Goal: Information Seeking & Learning: Learn about a topic

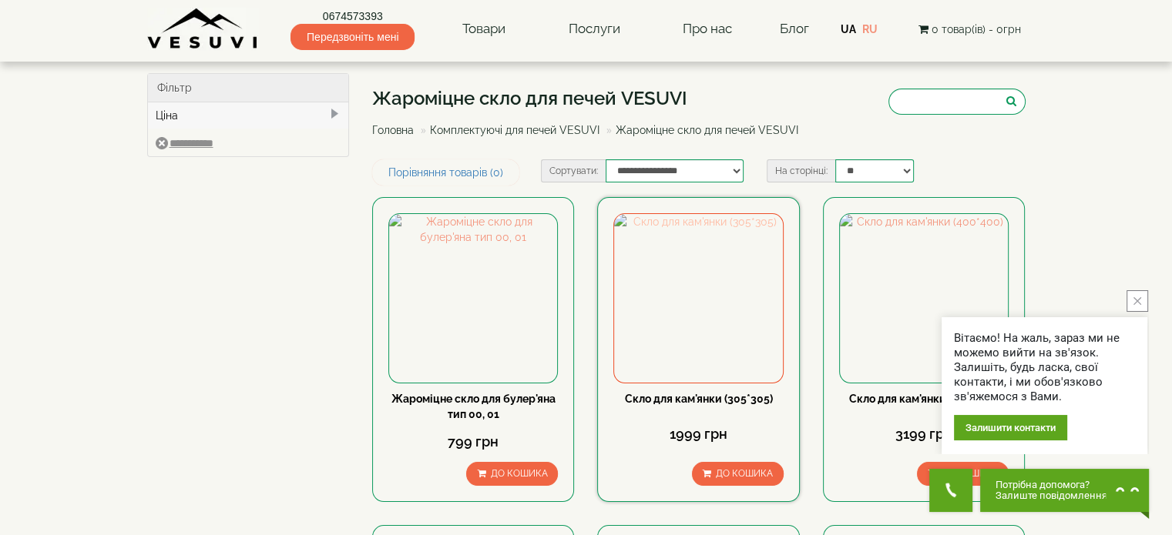
click at [696, 317] on img at bounding box center [698, 298] width 168 height 168
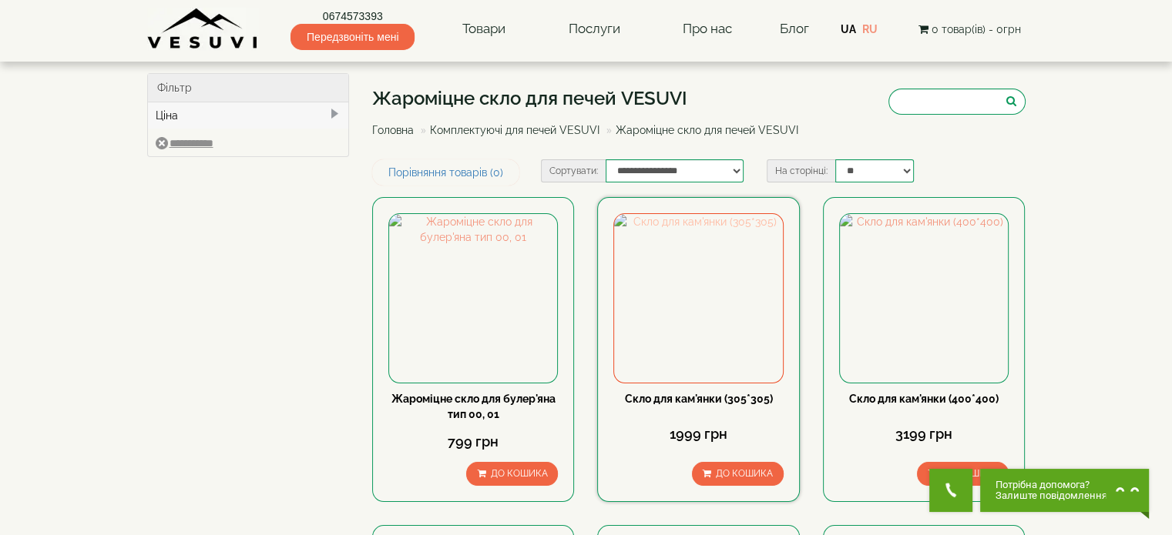
click at [717, 297] on img at bounding box center [698, 298] width 168 height 168
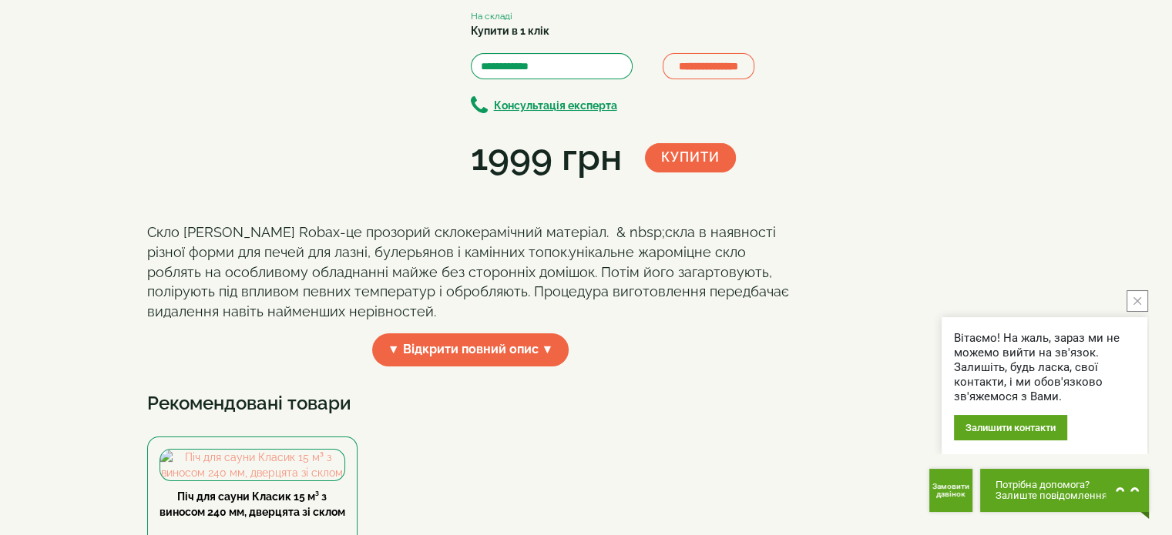
scroll to position [154, 0]
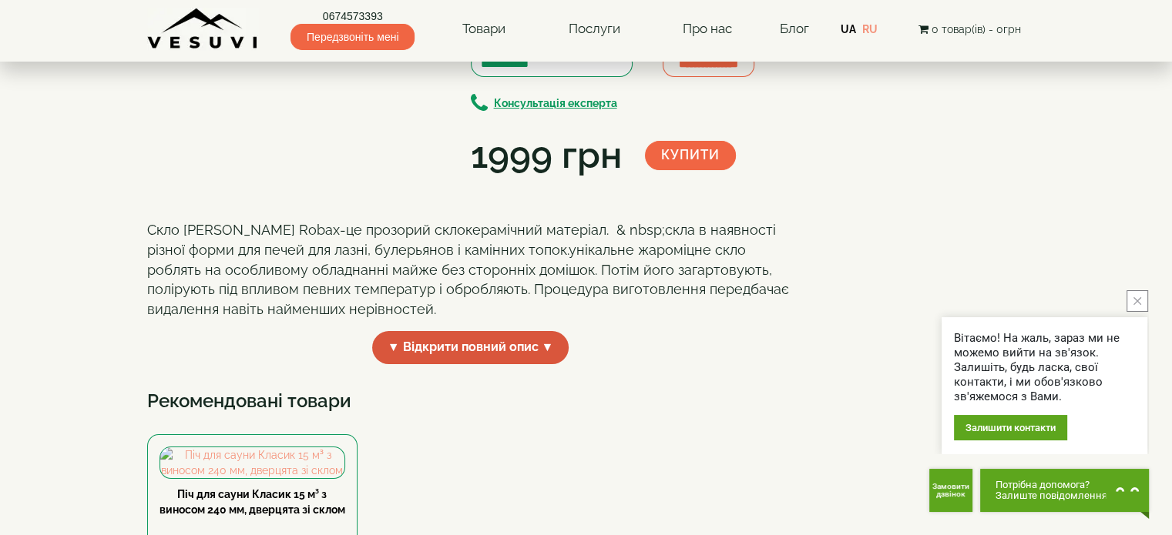
click at [522, 364] on span "▼ Відкрити повний опис ▼" at bounding box center [470, 347] width 197 height 33
click at [528, 364] on span "▲ Приховати опис ▲" at bounding box center [470, 347] width 161 height 33
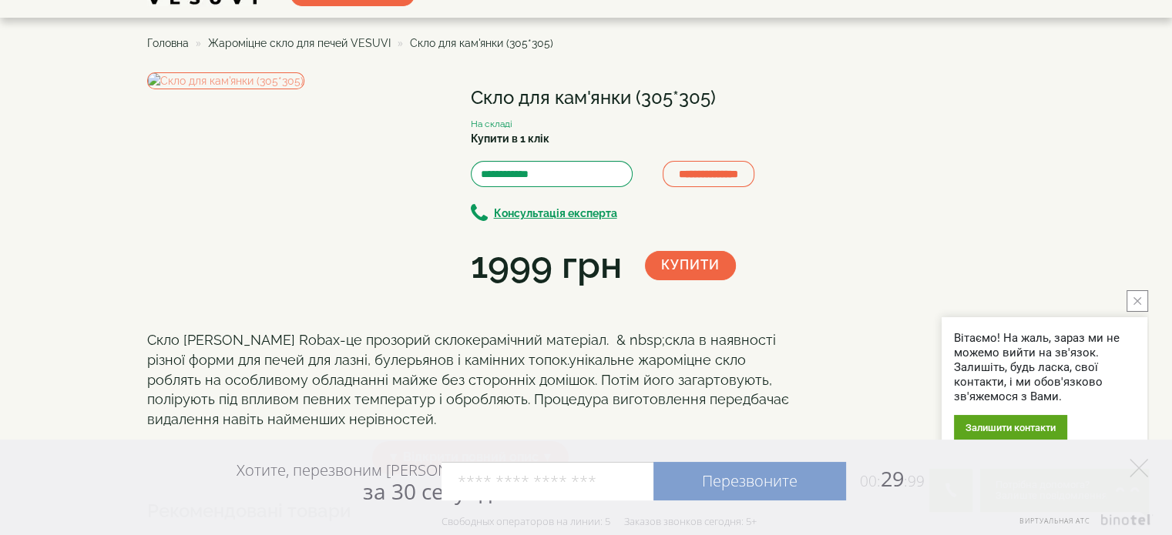
scroll to position [0, 0]
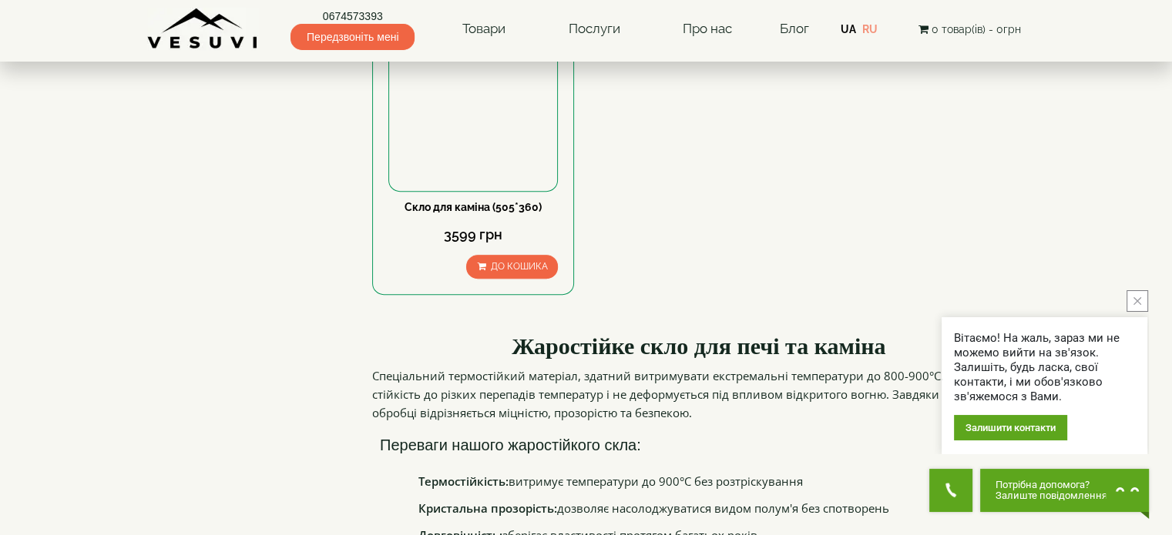
scroll to position [1079, 0]
